Goal: Task Accomplishment & Management: Use online tool/utility

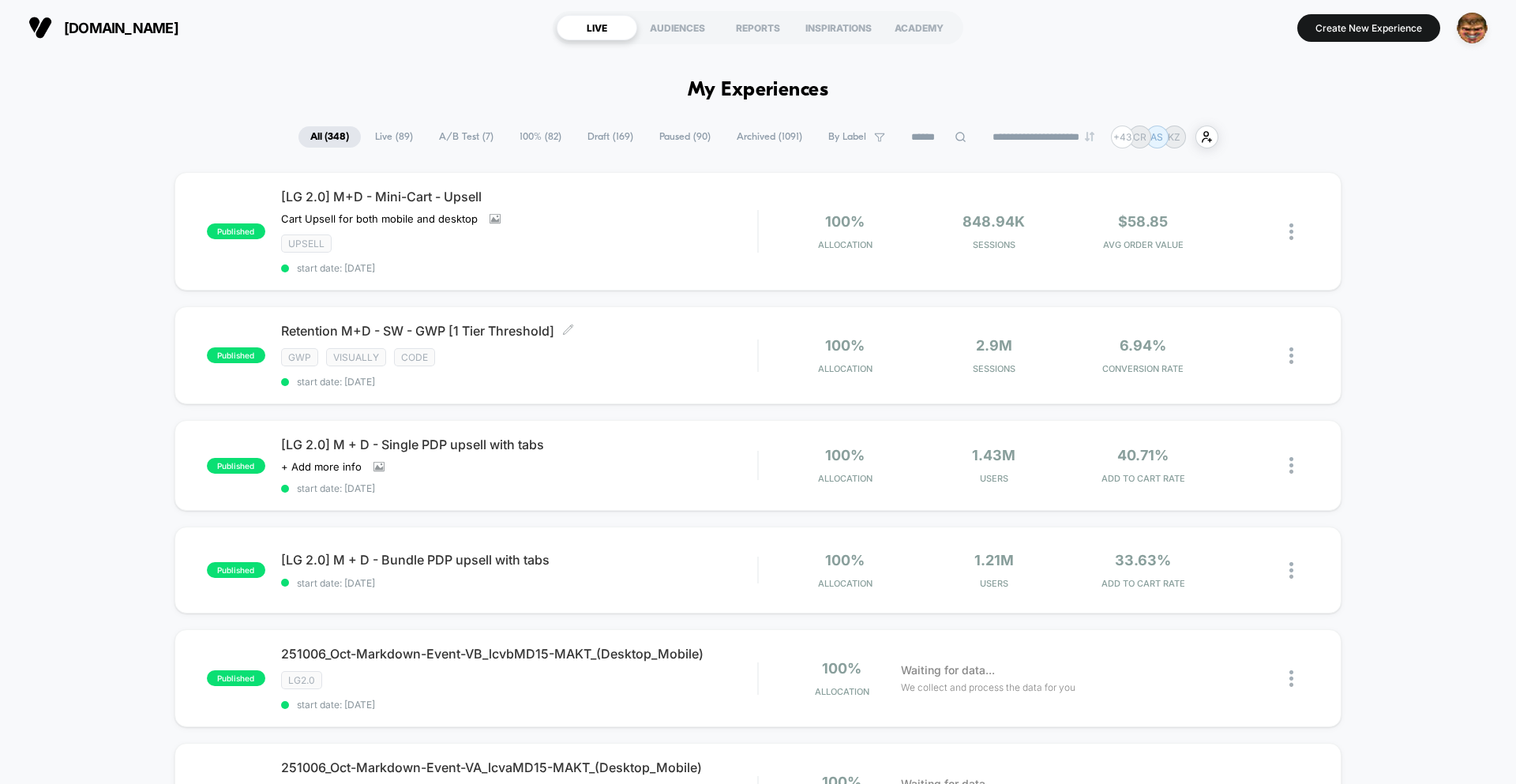
click at [515, 345] on div "Retention M+D - SW - GWP [1 Tier Threshold] Click to edit experience details Cl…" at bounding box center [519, 355] width 476 height 65
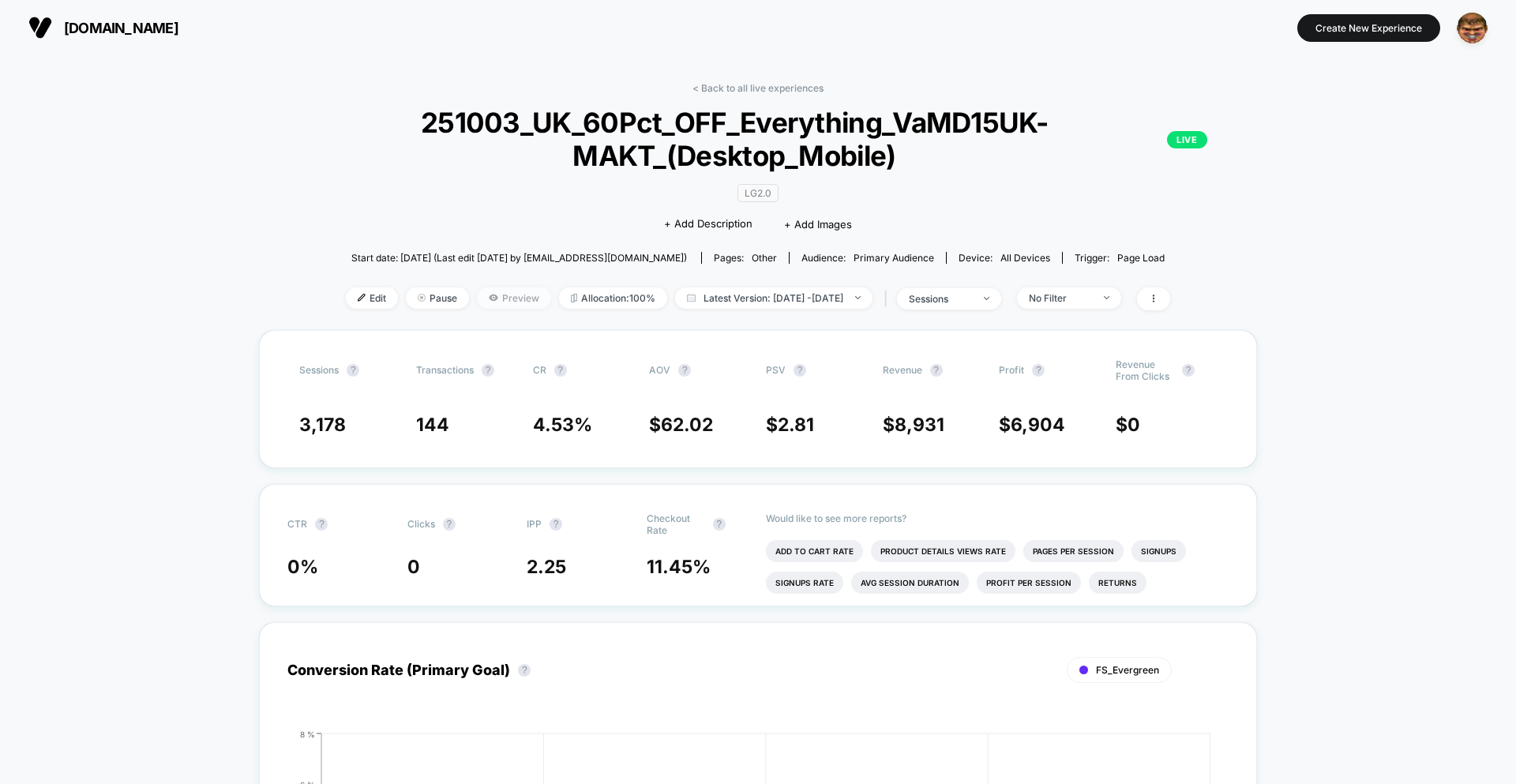
click at [491, 299] on span "Preview" at bounding box center [513, 298] width 74 height 22
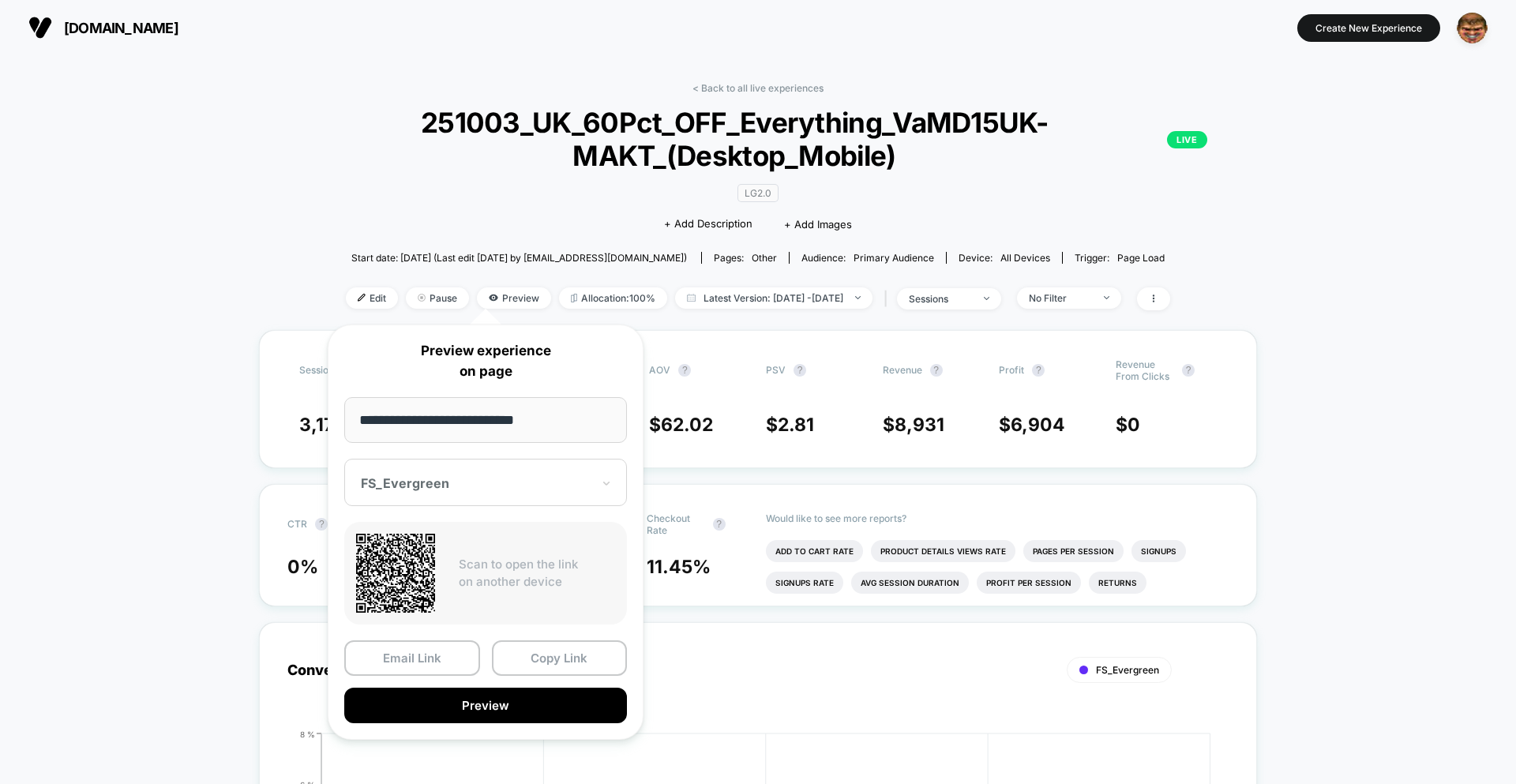
click at [517, 418] on input "**********" at bounding box center [484, 419] width 282 height 46
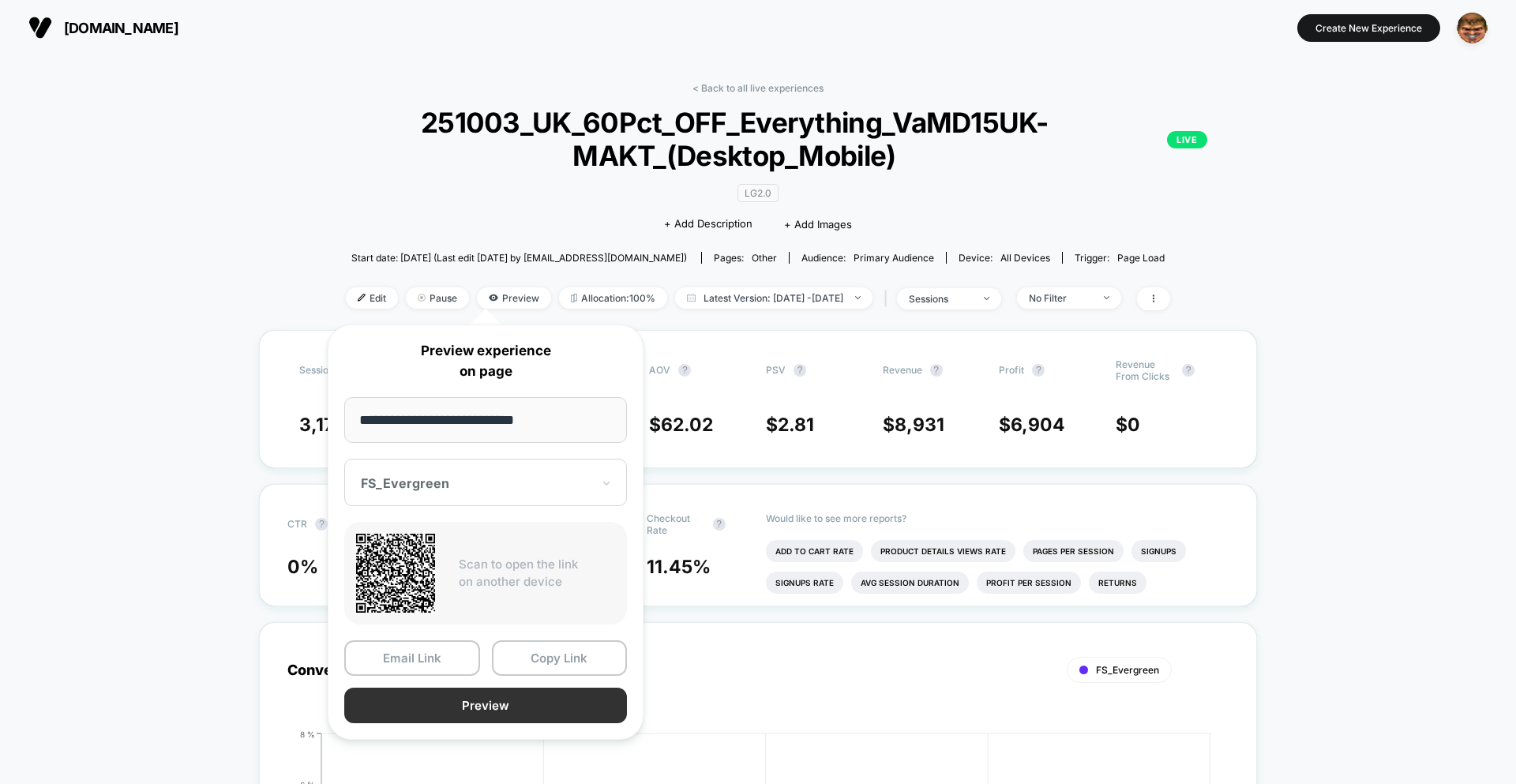
click at [491, 717] on button "Preview" at bounding box center [484, 705] width 282 height 36
